Goal: Information Seeking & Learning: Learn about a topic

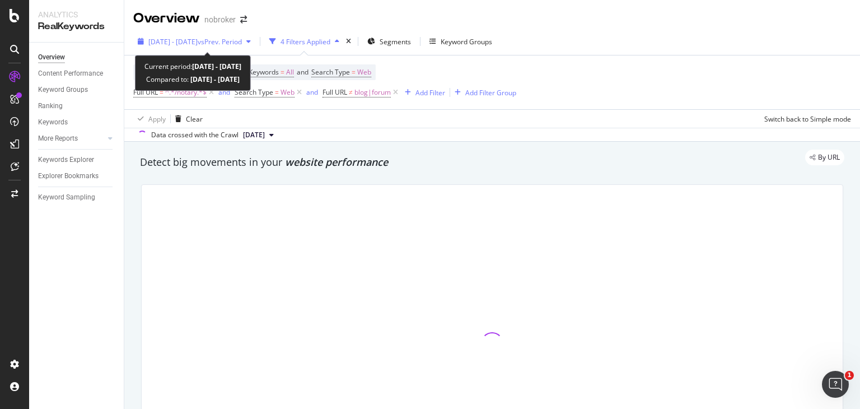
click at [198, 37] on span "[DATE] - [DATE]" at bounding box center [172, 42] width 49 height 10
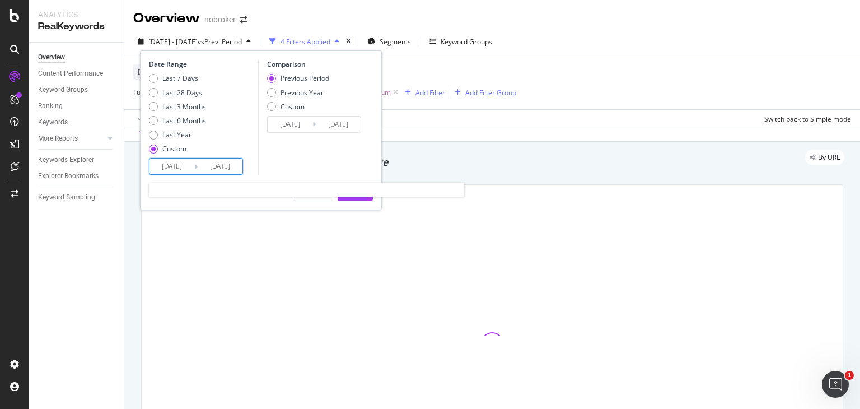
click at [179, 161] on input "[DATE]" at bounding box center [171, 166] width 45 height 16
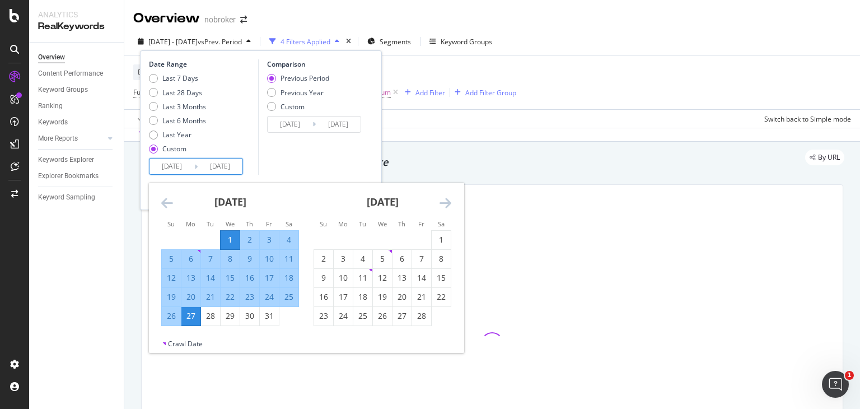
click at [446, 202] on icon "Move forward to switch to the next month." at bounding box center [446, 202] width 12 height 13
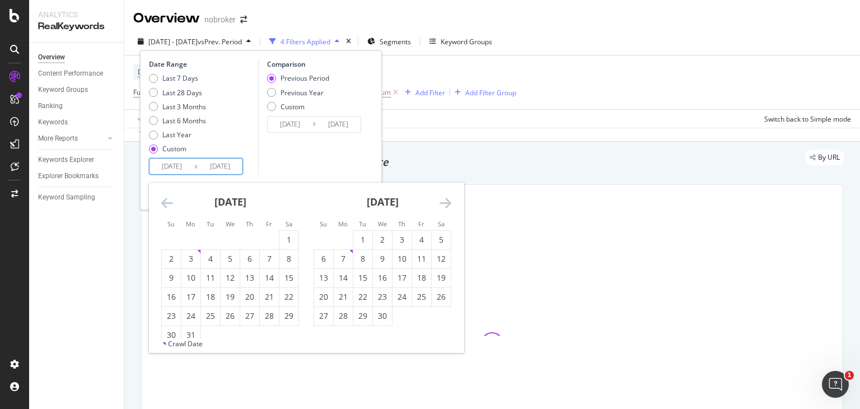
click at [446, 202] on icon "Move forward to switch to the next month." at bounding box center [446, 202] width 12 height 13
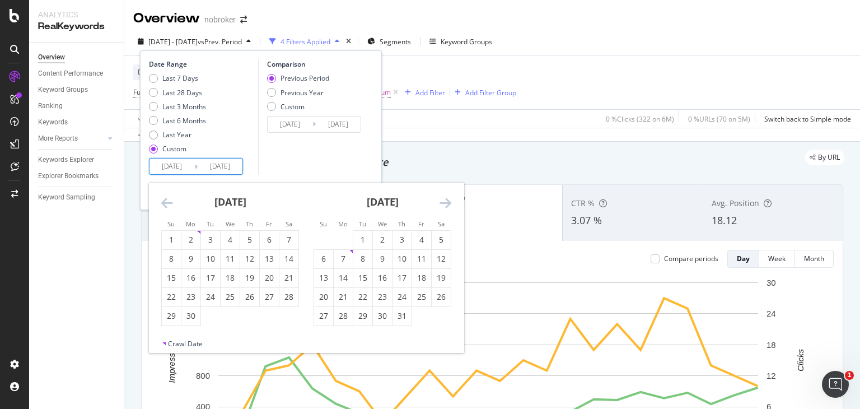
click at [446, 202] on icon "Move forward to switch to the next month." at bounding box center [446, 202] width 12 height 13
click at [442, 209] on icon "Move forward to switch to the next month." at bounding box center [446, 202] width 12 height 13
click at [345, 239] on div "1" at bounding box center [343, 239] width 19 height 11
type input "[DATE]"
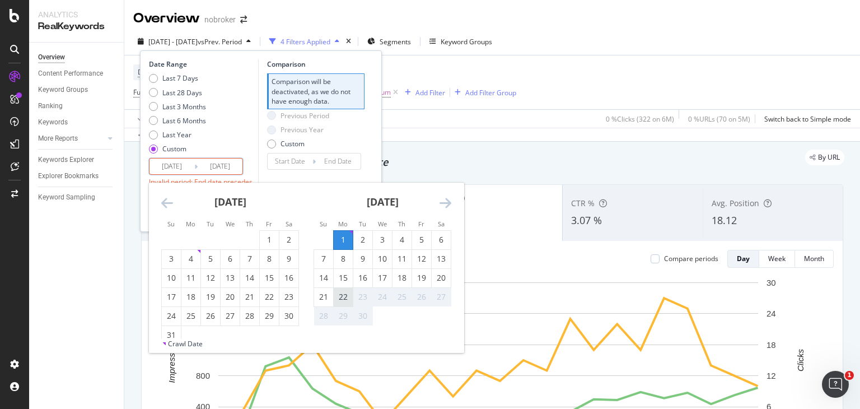
click at [344, 293] on div "22" at bounding box center [343, 296] width 19 height 11
type input "[DATE]"
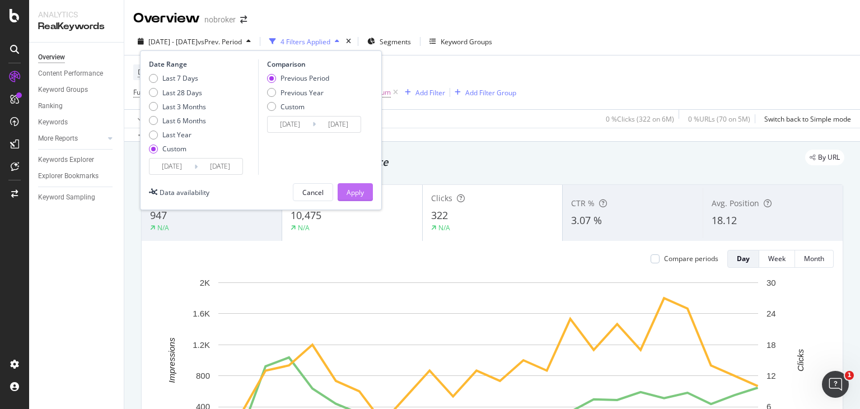
click at [356, 189] on div "Apply" at bounding box center [355, 193] width 17 height 10
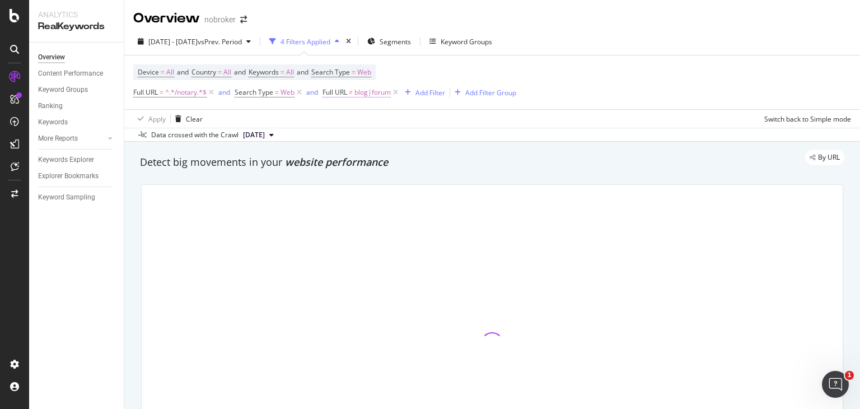
click at [365, 88] on span "blog|forum" at bounding box center [372, 93] width 36 height 16
click at [383, 139] on input "blog|forum" at bounding box center [387, 139] width 106 height 18
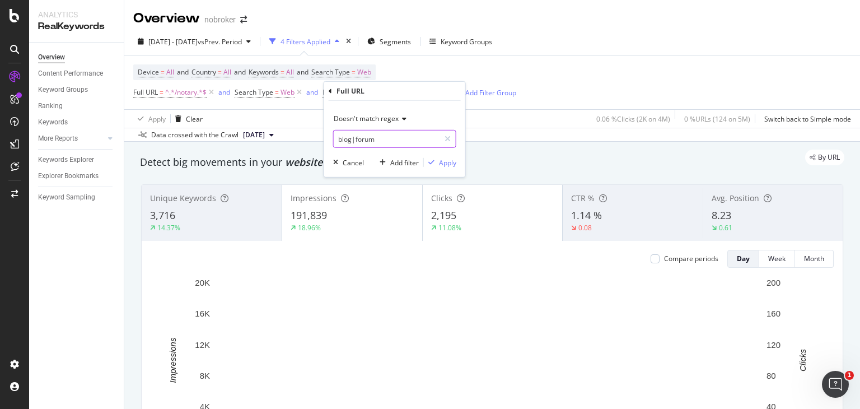
click at [383, 139] on input "blog|forum" at bounding box center [387, 139] width 106 height 18
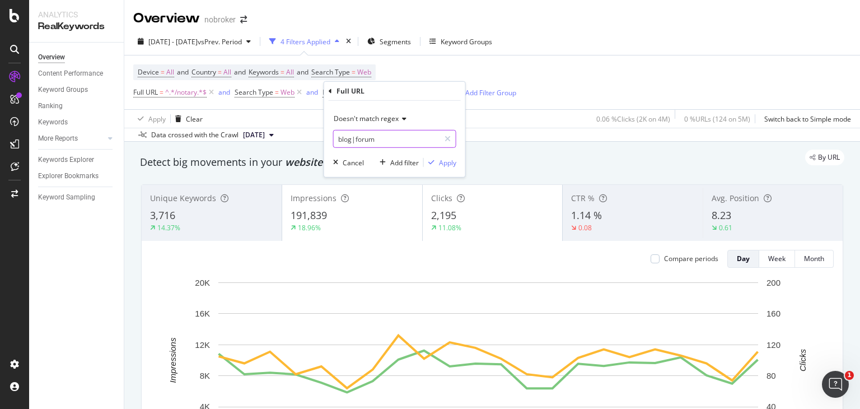
click at [383, 139] on input "blog|forum" at bounding box center [387, 139] width 106 height 18
type input "blog|forum|guides"
click at [439, 164] on div "Apply" at bounding box center [447, 162] width 17 height 10
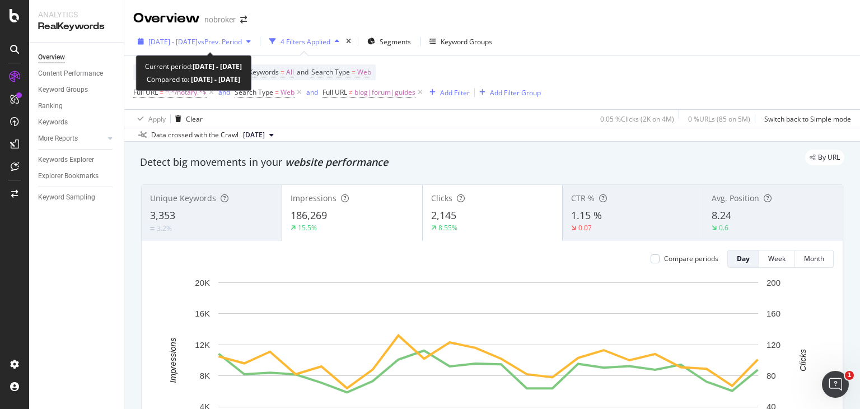
click at [233, 37] on span "vs Prev. Period" at bounding box center [220, 42] width 44 height 10
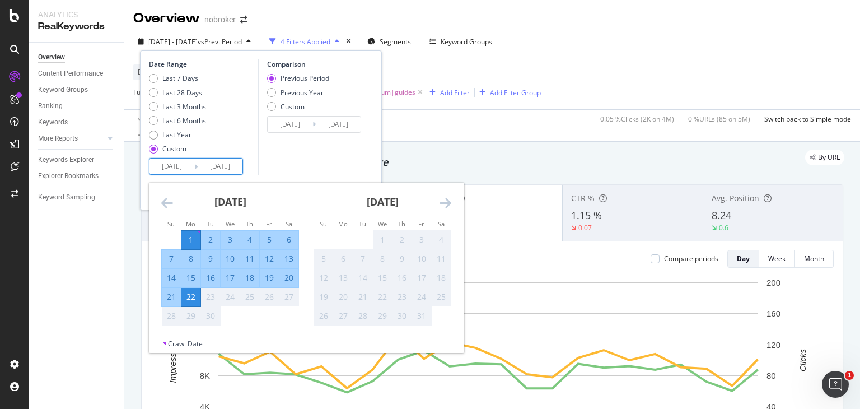
click at [216, 161] on input "[DATE]" at bounding box center [220, 166] width 45 height 16
click at [209, 272] on div "16" at bounding box center [210, 277] width 19 height 11
type input "[DATE]"
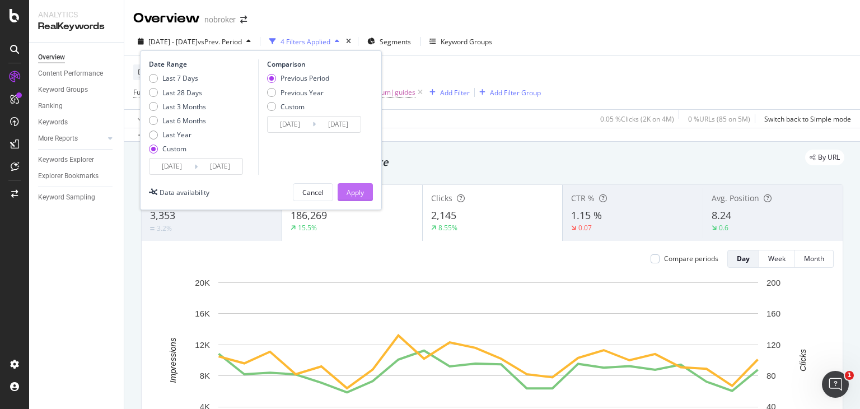
click at [362, 191] on div "Apply" at bounding box center [355, 193] width 17 height 10
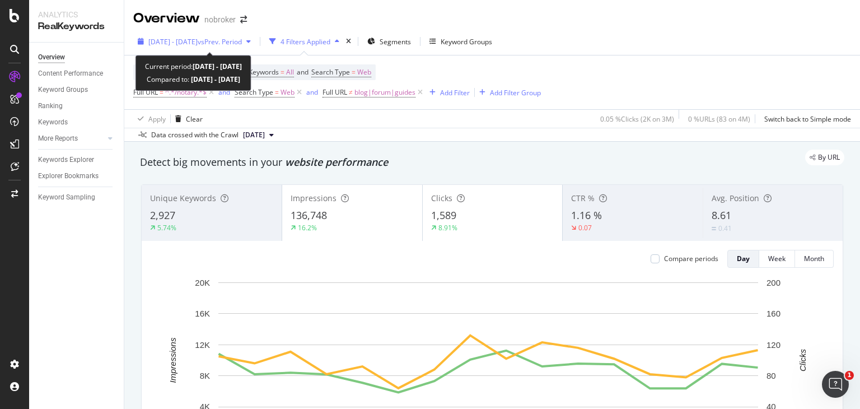
click at [198, 37] on span "[DATE] - [DATE]" at bounding box center [172, 42] width 49 height 10
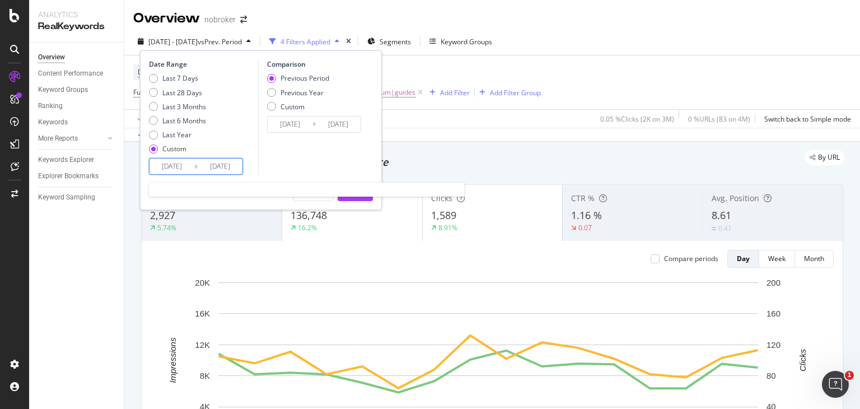
click at [177, 173] on input "[DATE]" at bounding box center [171, 166] width 45 height 16
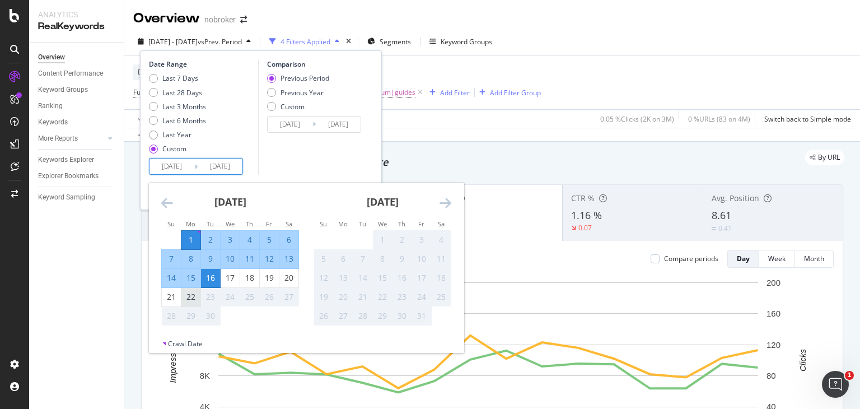
click at [193, 299] on div "22" at bounding box center [190, 296] width 19 height 11
type input "[DATE]"
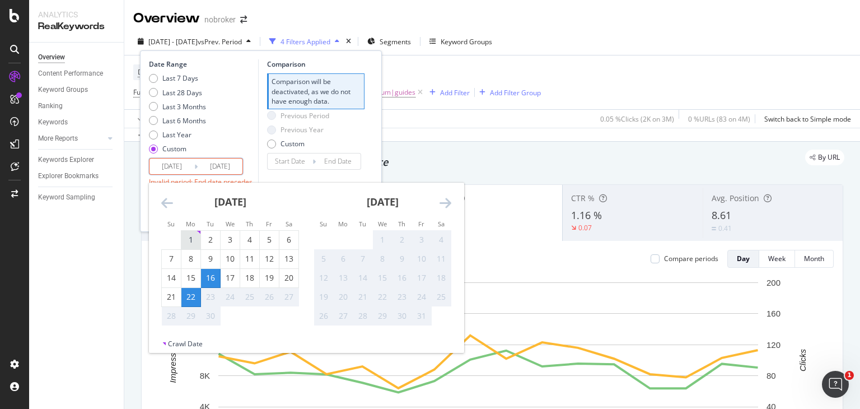
click at [188, 231] on div "1" at bounding box center [190, 240] width 19 height 18
type input "[DATE]"
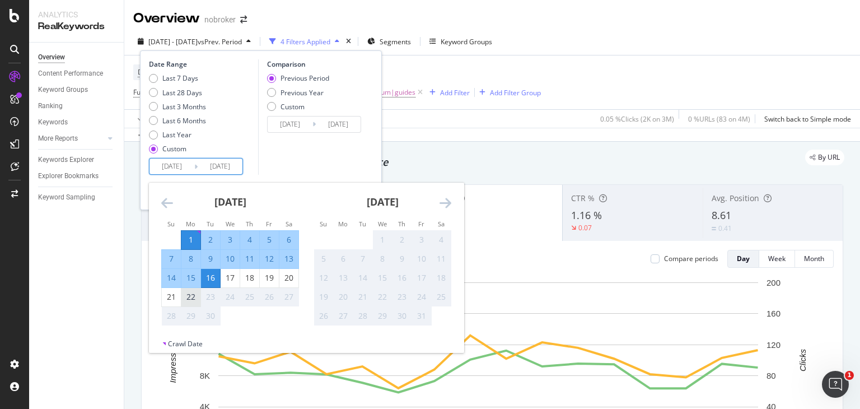
click at [191, 293] on div "22" at bounding box center [190, 296] width 19 height 11
type input "[DATE]"
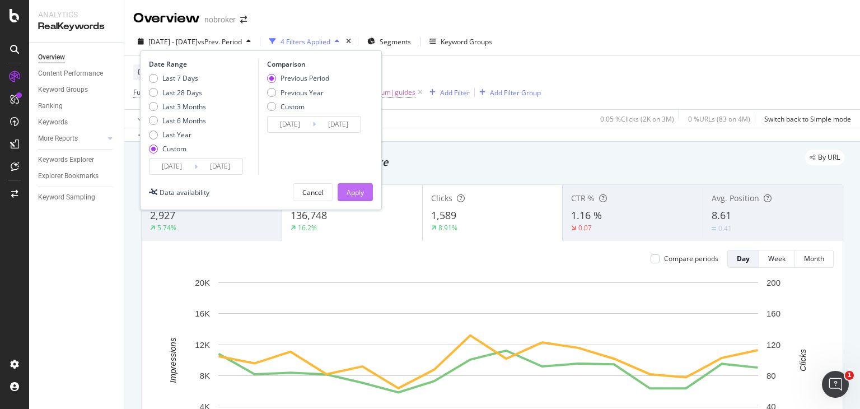
click at [341, 194] on button "Apply" at bounding box center [355, 192] width 35 height 18
